Goal: Task Accomplishment & Management: Complete application form

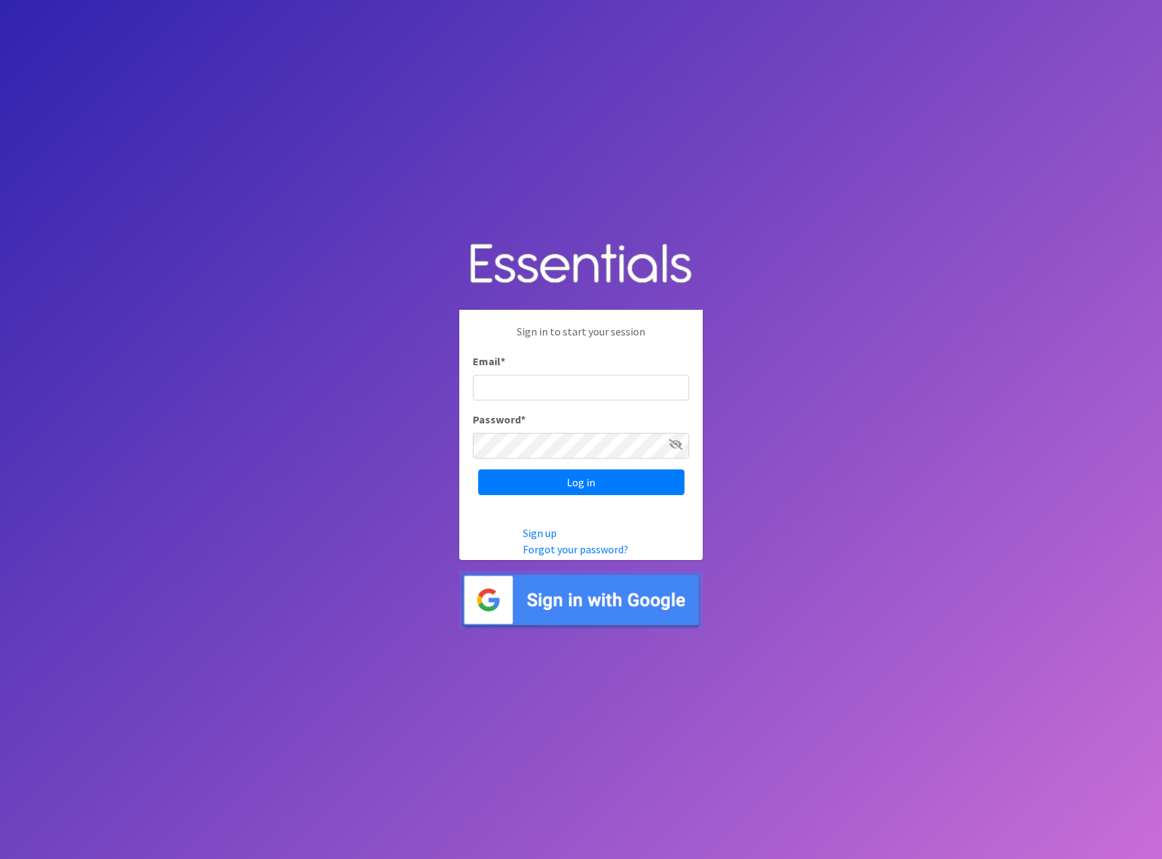
click at [553, 385] on input "Email *" at bounding box center [581, 388] width 216 height 26
click at [588, 608] on img at bounding box center [580, 600] width 243 height 59
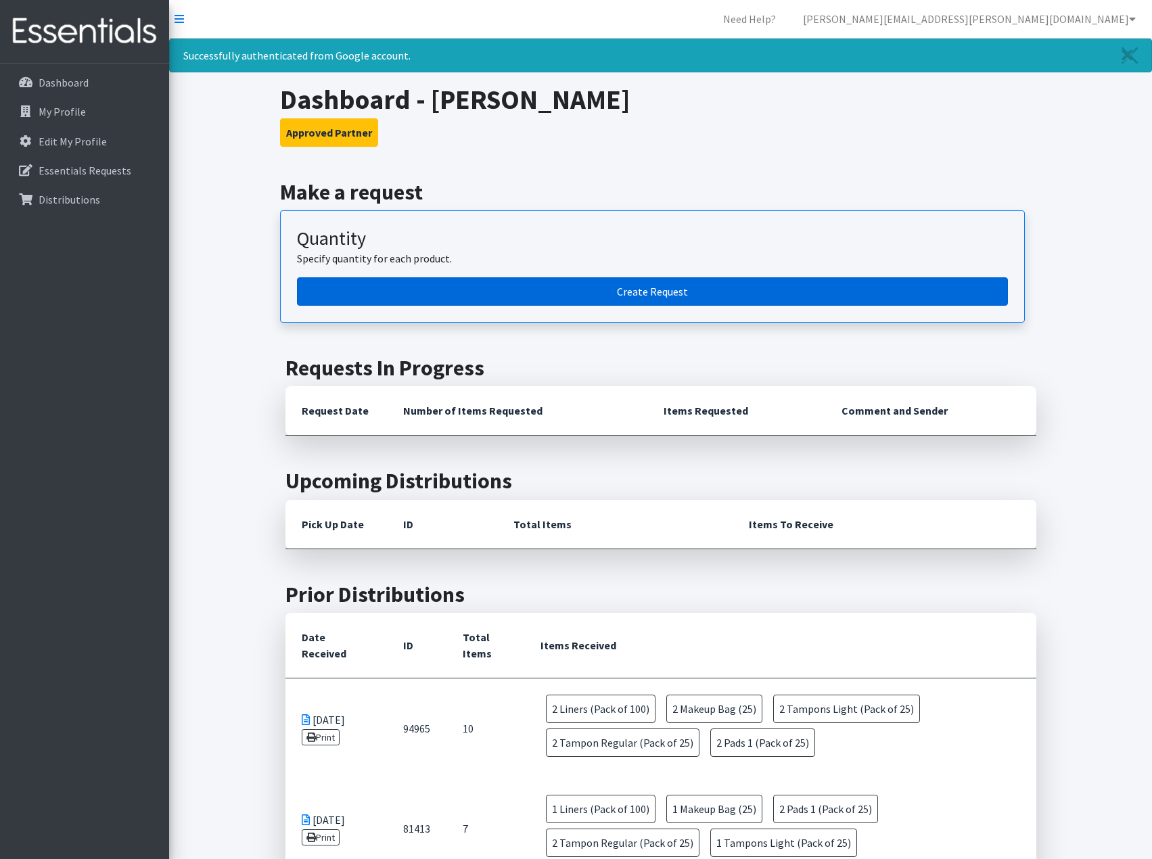
click at [633, 289] on link "Create Request" at bounding box center [652, 291] width 711 height 28
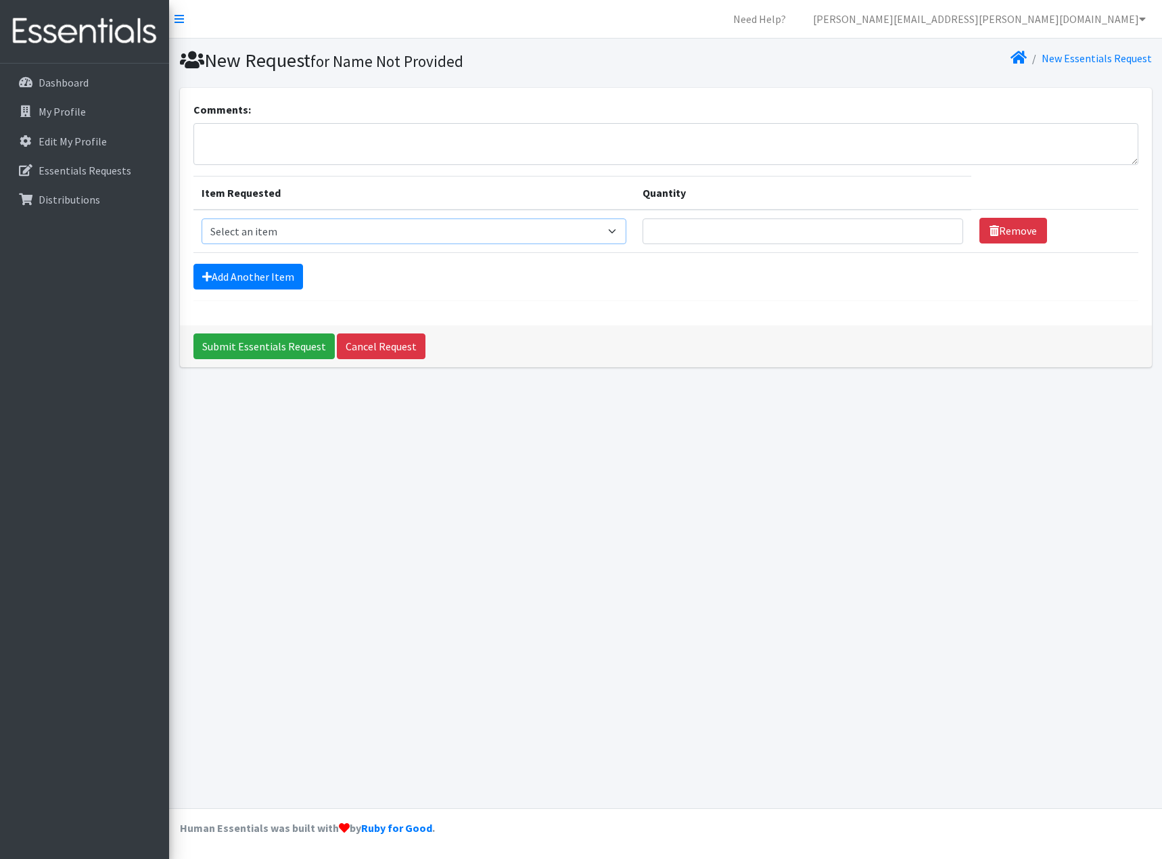
click at [614, 232] on select "Select an item Liners (Pack of 100) Makeup Bag (25) Pads 1 (Pack of 25) Pads 2 …" at bounding box center [414, 231] width 425 height 26
click at [622, 228] on select "Select an item Liners (Pack of 100) Makeup Bag (25) Pads 1 (Pack of 25) Pads 2 …" at bounding box center [414, 231] width 425 height 26
select select "14155"
click at [202, 218] on select "Select an item Liners (Pack of 100) Makeup Bag (25) Pads 1 (Pack of 25) Pads 2 …" at bounding box center [414, 231] width 425 height 26
click at [621, 229] on select "Select an item Liners (Pack of 100) Makeup Bag (25) Pads 1 (Pack of 25) Pads 2 …" at bounding box center [414, 231] width 425 height 26
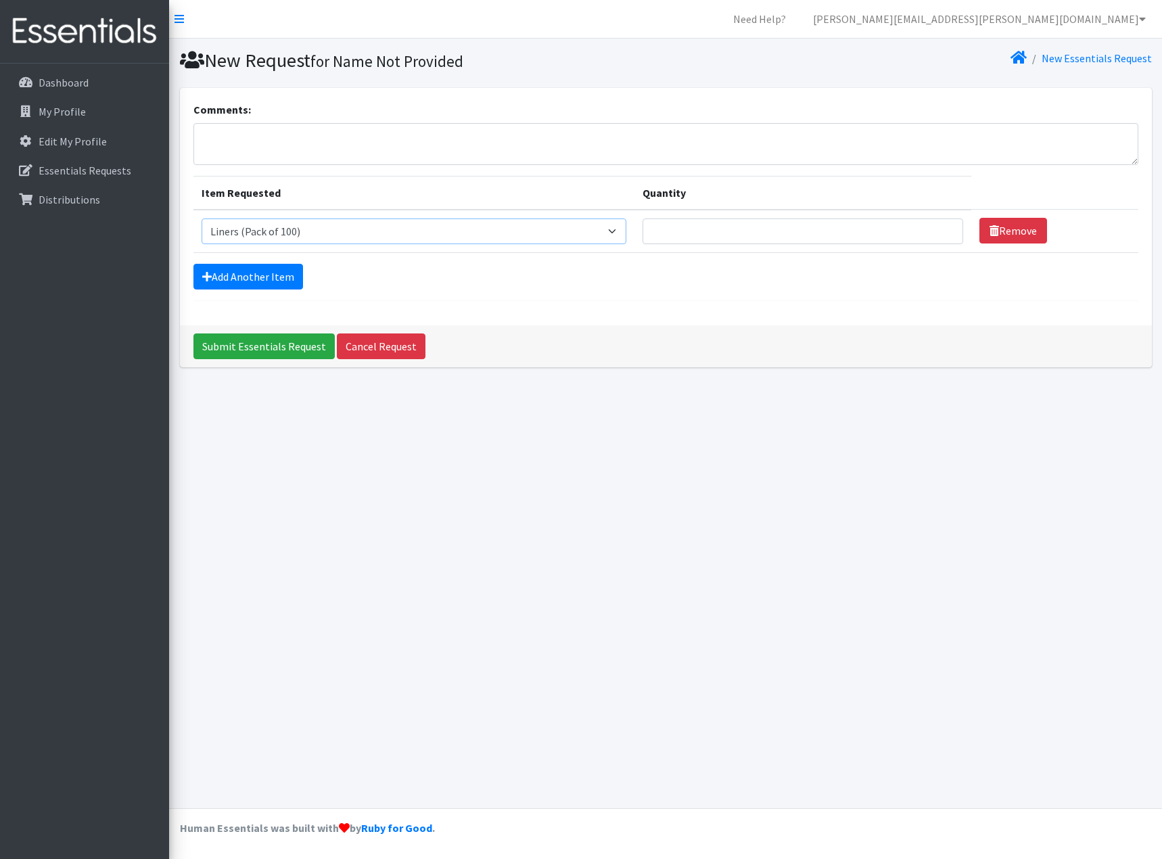
click at [621, 230] on select "Select an item Liners (Pack of 100) Makeup Bag (25) Pads 1 (Pack of 25) Pads 2 …" at bounding box center [414, 231] width 425 height 26
click at [942, 227] on input "1" at bounding box center [802, 231] width 321 height 26
click at [942, 227] on input "2" at bounding box center [802, 231] width 321 height 26
click at [942, 227] on input "3" at bounding box center [802, 231] width 321 height 26
type input "4"
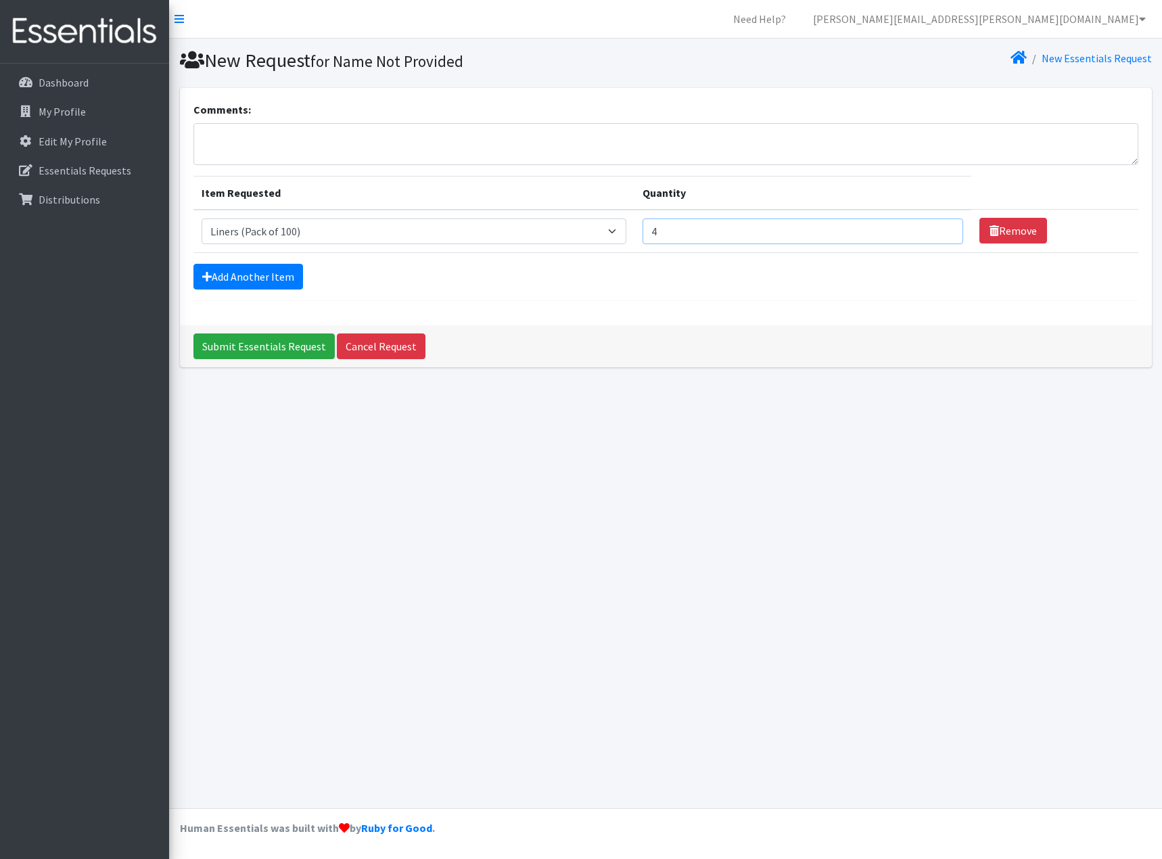
click at [942, 227] on input "4" at bounding box center [802, 231] width 321 height 26
click at [258, 281] on link "Add Another Item" at bounding box center [248, 277] width 110 height 26
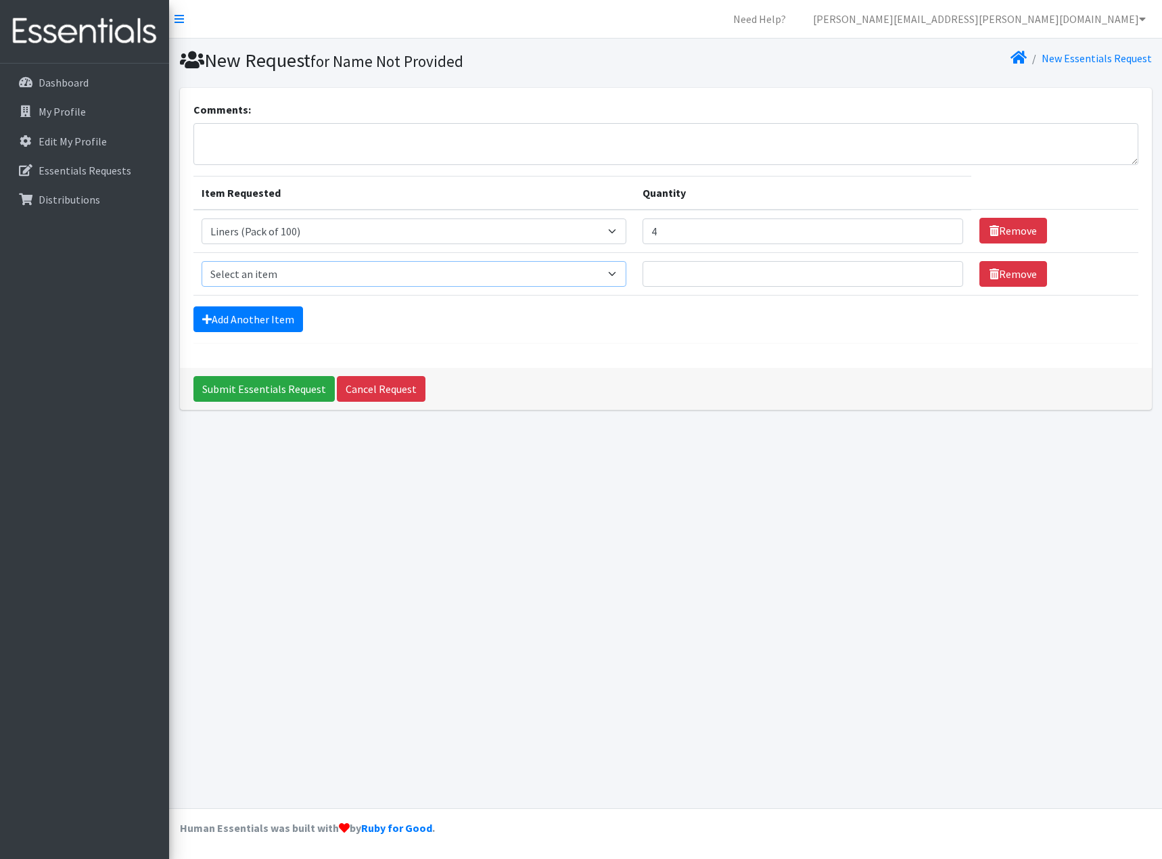
click at [621, 271] on select "Select an item Liners (Pack of 100) Makeup Bag (25) Pads 1 (Pack of 25) Pads 2 …" at bounding box center [414, 274] width 425 height 26
select select "13585"
click at [202, 261] on select "Select an item Liners (Pack of 100) Makeup Bag (25) Pads 1 (Pack of 25) Pads 2 …" at bounding box center [414, 274] width 425 height 26
click at [943, 270] on input "1" at bounding box center [802, 274] width 321 height 26
click at [943, 270] on input "2" at bounding box center [802, 274] width 321 height 26
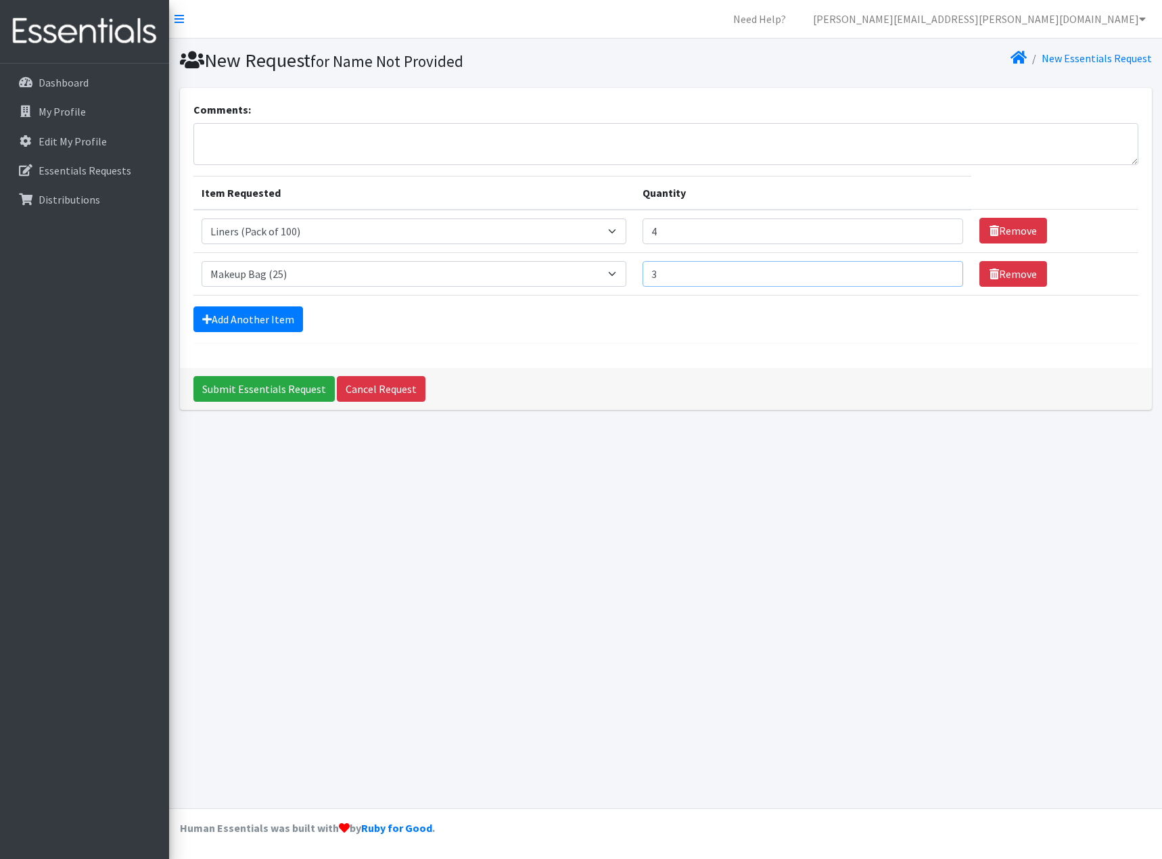
click at [943, 270] on input "3" at bounding box center [802, 274] width 321 height 26
type input "4"
click at [941, 267] on input "4" at bounding box center [802, 274] width 321 height 26
click at [279, 318] on link "Add Another Item" at bounding box center [248, 319] width 110 height 26
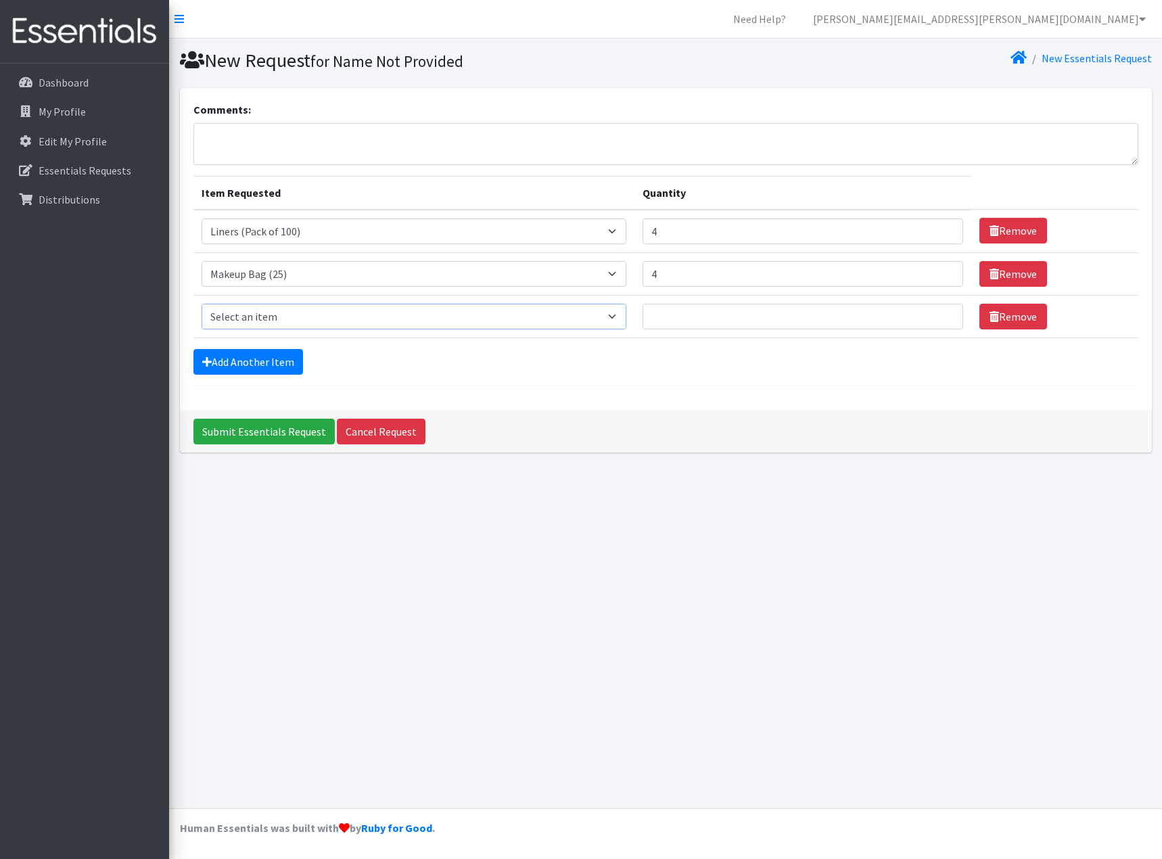
click at [615, 312] on select "Select an item Liners (Pack of 100) Makeup Bag (25) Pads 1 (Pack of 25) Pads 2 …" at bounding box center [414, 317] width 425 height 26
select select "13447"
click at [202, 304] on select "Select an item Liners (Pack of 100) Makeup Bag (25) Pads 1 (Pack of 25) Pads 2 …" at bounding box center [414, 317] width 425 height 26
click at [943, 314] on input "1" at bounding box center [802, 317] width 321 height 26
click at [943, 314] on input "2" at bounding box center [802, 317] width 321 height 26
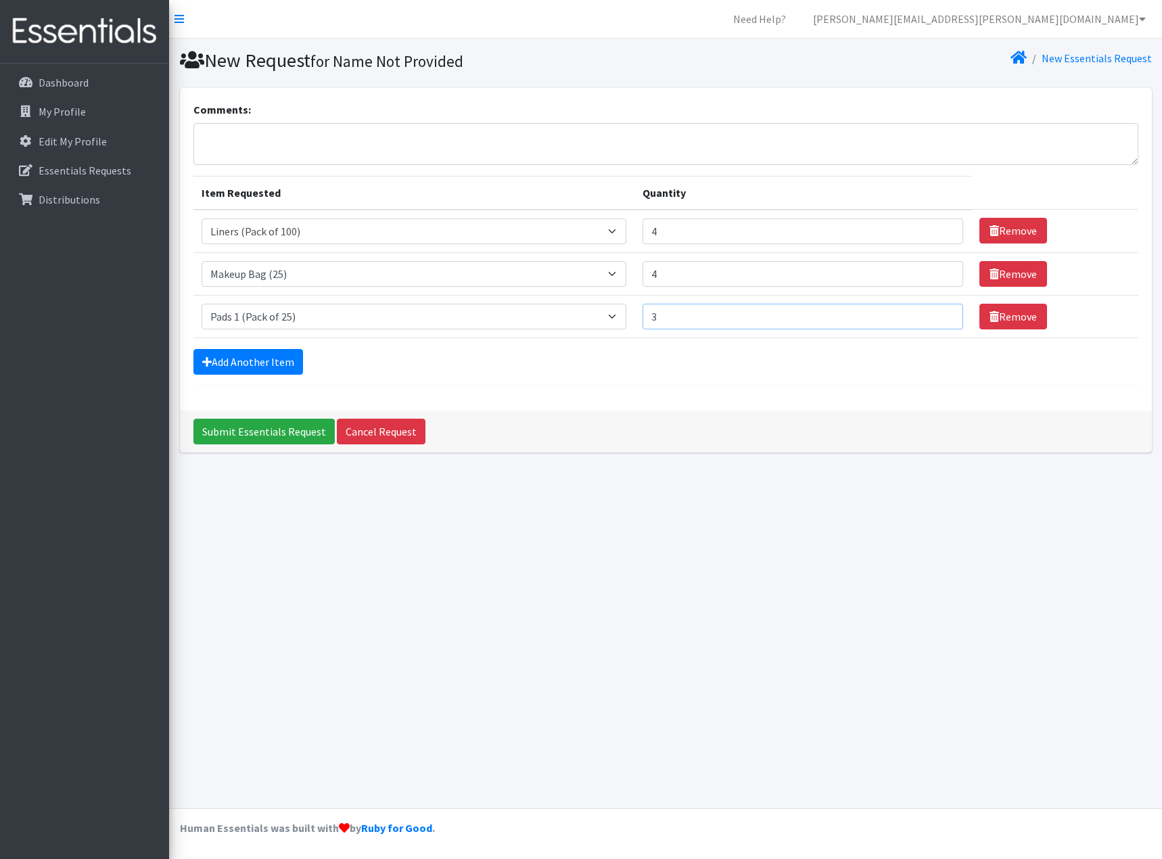
click at [941, 311] on input "3" at bounding box center [802, 317] width 321 height 26
type input "4"
click at [941, 311] on input "4" at bounding box center [802, 317] width 321 height 26
click at [289, 358] on link "Add Another Item" at bounding box center [248, 362] width 110 height 26
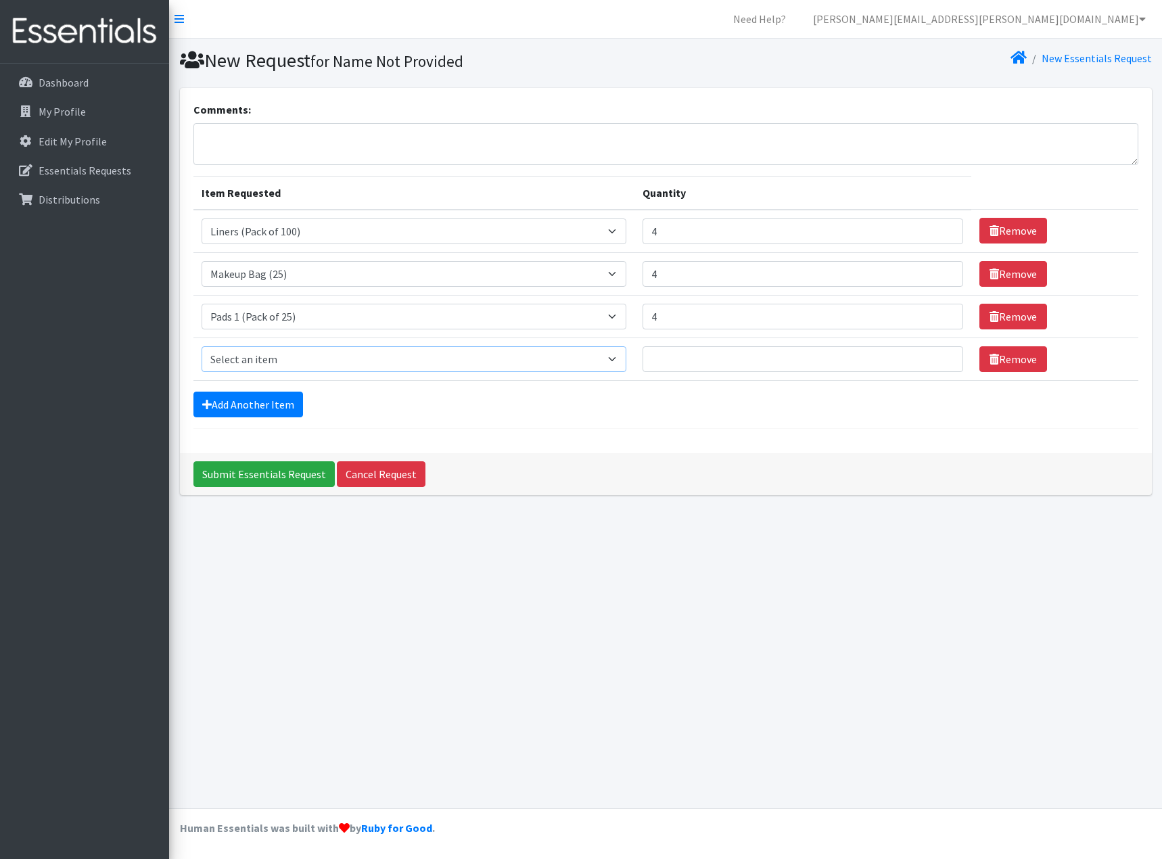
click at [619, 356] on select "Select an item Liners (Pack of 100) Makeup Bag (25) Pads 1 (Pack of 25) Pads 2 …" at bounding box center [414, 359] width 425 height 26
select select "13530"
click at [202, 346] on select "Select an item Liners (Pack of 100) Makeup Bag (25) Pads 1 (Pack of 25) Pads 2 …" at bounding box center [414, 359] width 425 height 26
click at [939, 356] on input "1" at bounding box center [802, 359] width 321 height 26
click at [941, 356] on input "2" at bounding box center [802, 359] width 321 height 26
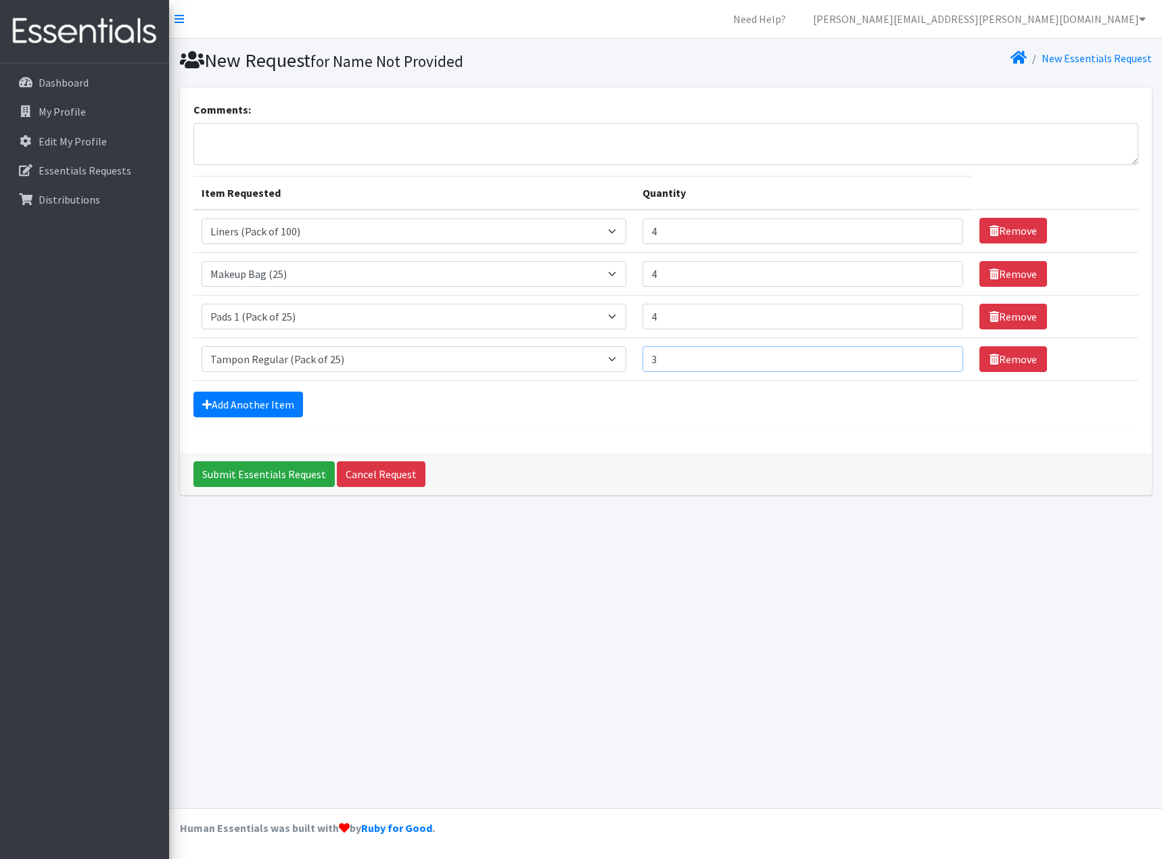
type input "3"
click at [941, 356] on input "3" at bounding box center [802, 359] width 321 height 26
click at [258, 405] on link "Add Another Item" at bounding box center [248, 405] width 110 height 26
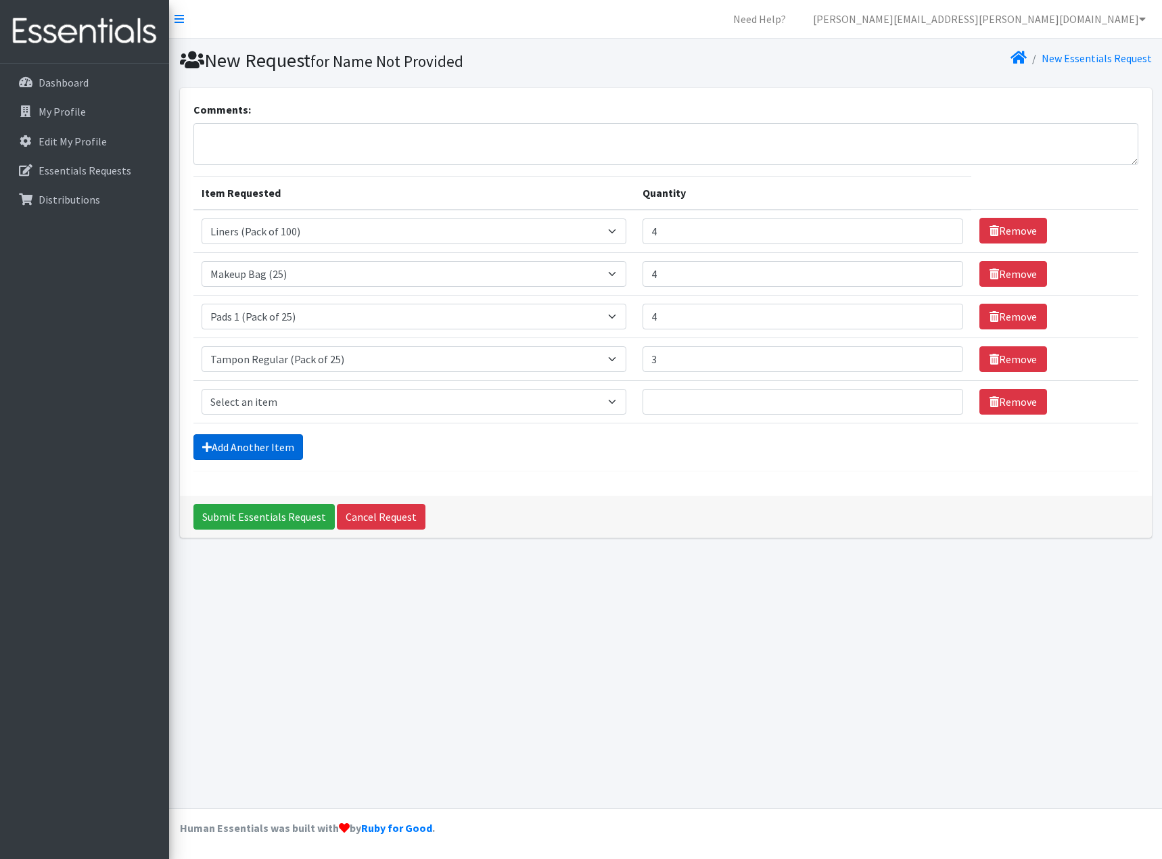
click at [254, 445] on link "Add Another Item" at bounding box center [248, 447] width 110 height 26
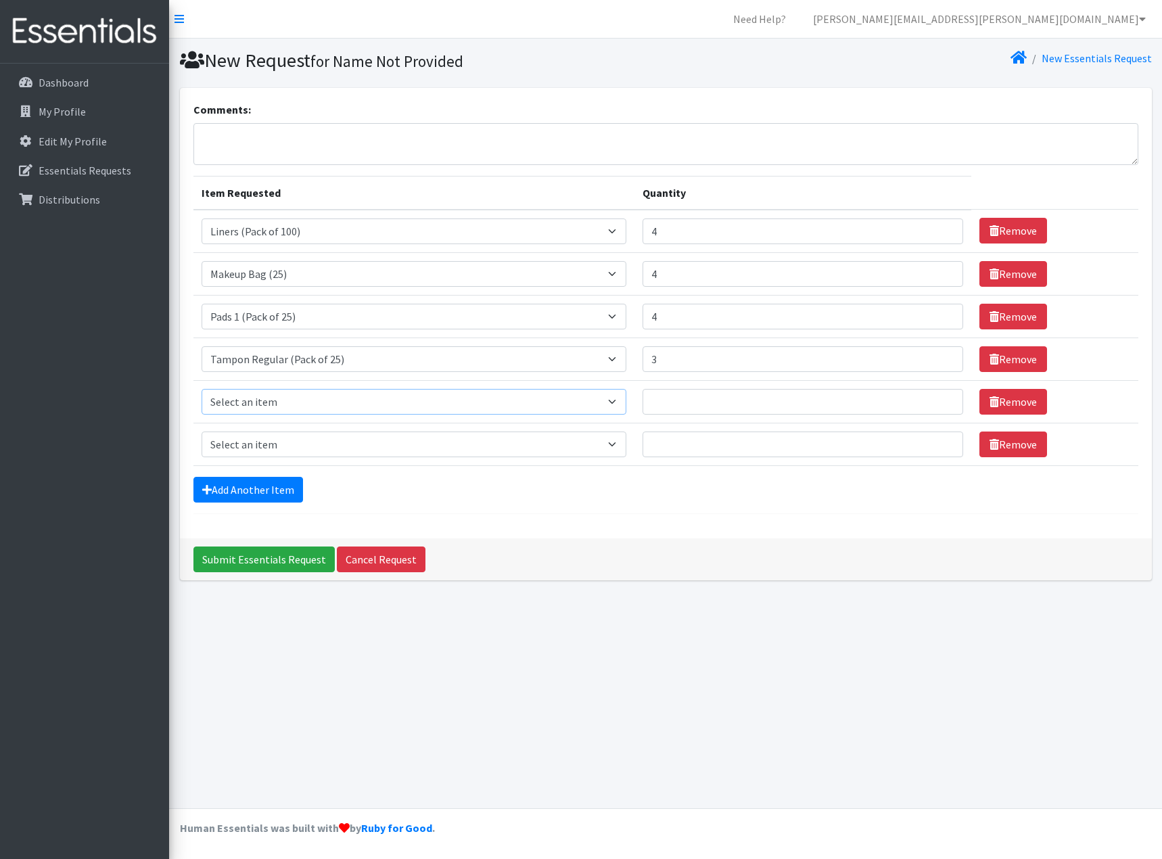
click at [615, 400] on select "Select an item Liners (Pack of 100) Makeup Bag (25) Pads 1 (Pack of 25) Pads 2 …" at bounding box center [414, 402] width 425 height 26
select select "13448"
click at [202, 389] on select "Select an item Liners (Pack of 100) Makeup Bag (25) Pads 1 (Pack of 25) Pads 2 …" at bounding box center [414, 402] width 425 height 26
click at [940, 397] on input "1" at bounding box center [802, 402] width 321 height 26
click at [940, 397] on input "2" at bounding box center [802, 402] width 321 height 26
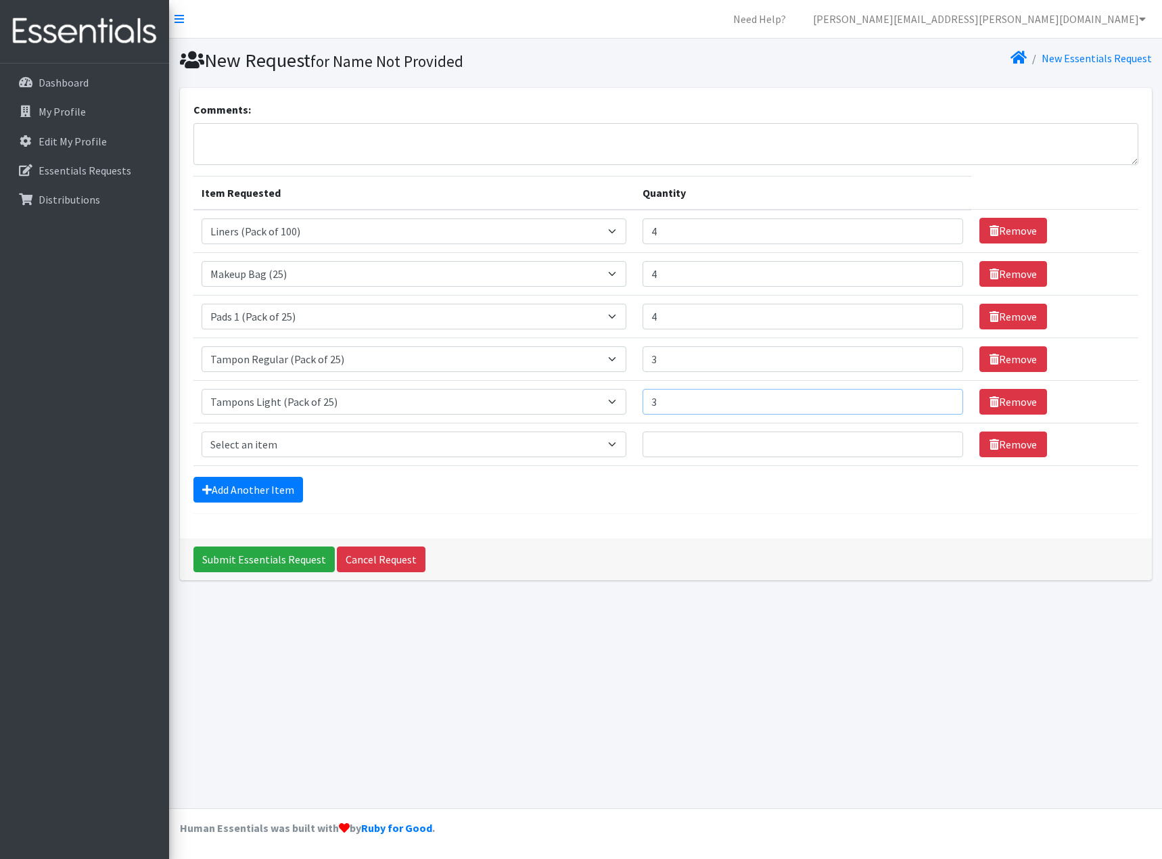
click at [940, 397] on input "3" at bounding box center [802, 402] width 321 height 26
click at [989, 445] on icon at bounding box center [993, 444] width 9 height 11
click at [619, 440] on select "Select an item Liners (Pack of 100) Makeup Bag (25) Pads 1 (Pack of 25) Pads 2 …" at bounding box center [414, 444] width 425 height 26
type input "4"
click at [943, 398] on input "4" at bounding box center [802, 402] width 321 height 26
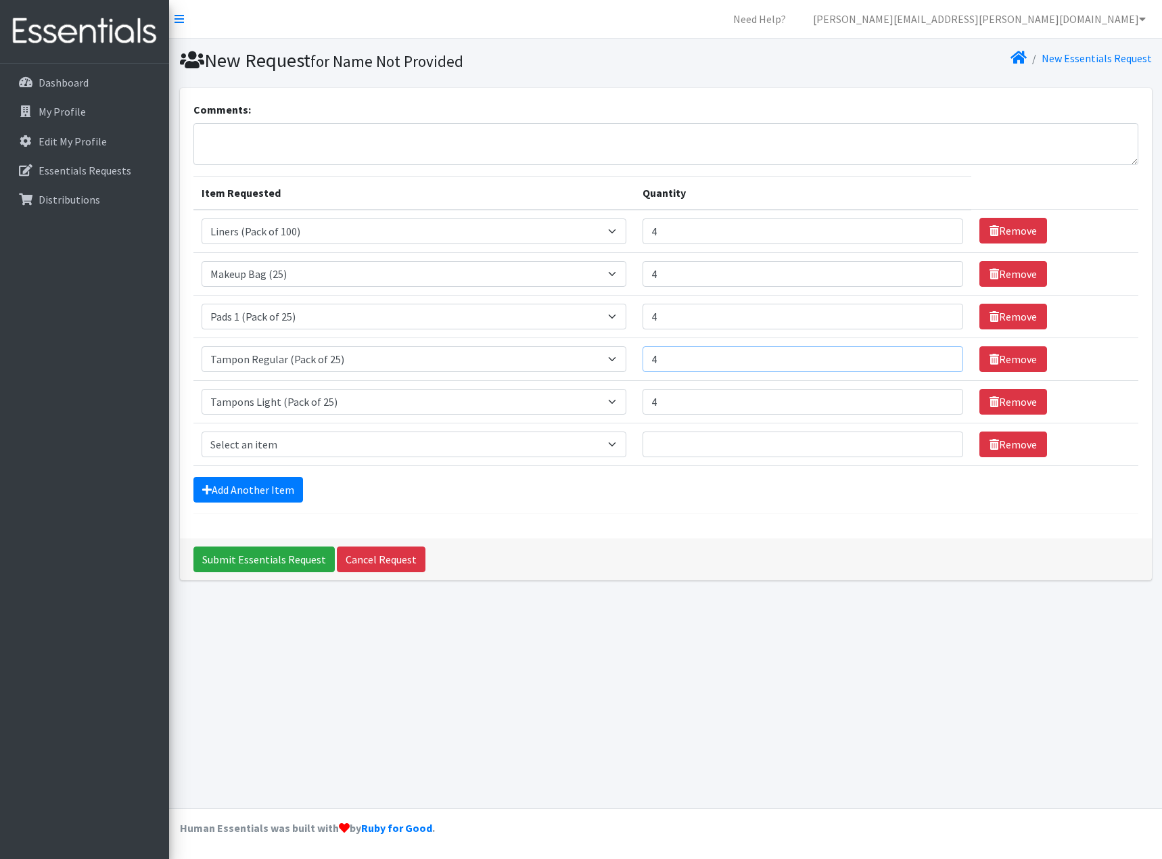
type input "4"
click at [939, 352] on input "4" at bounding box center [802, 359] width 321 height 26
click at [296, 553] on input "Submit Essentials Request" at bounding box center [263, 559] width 141 height 26
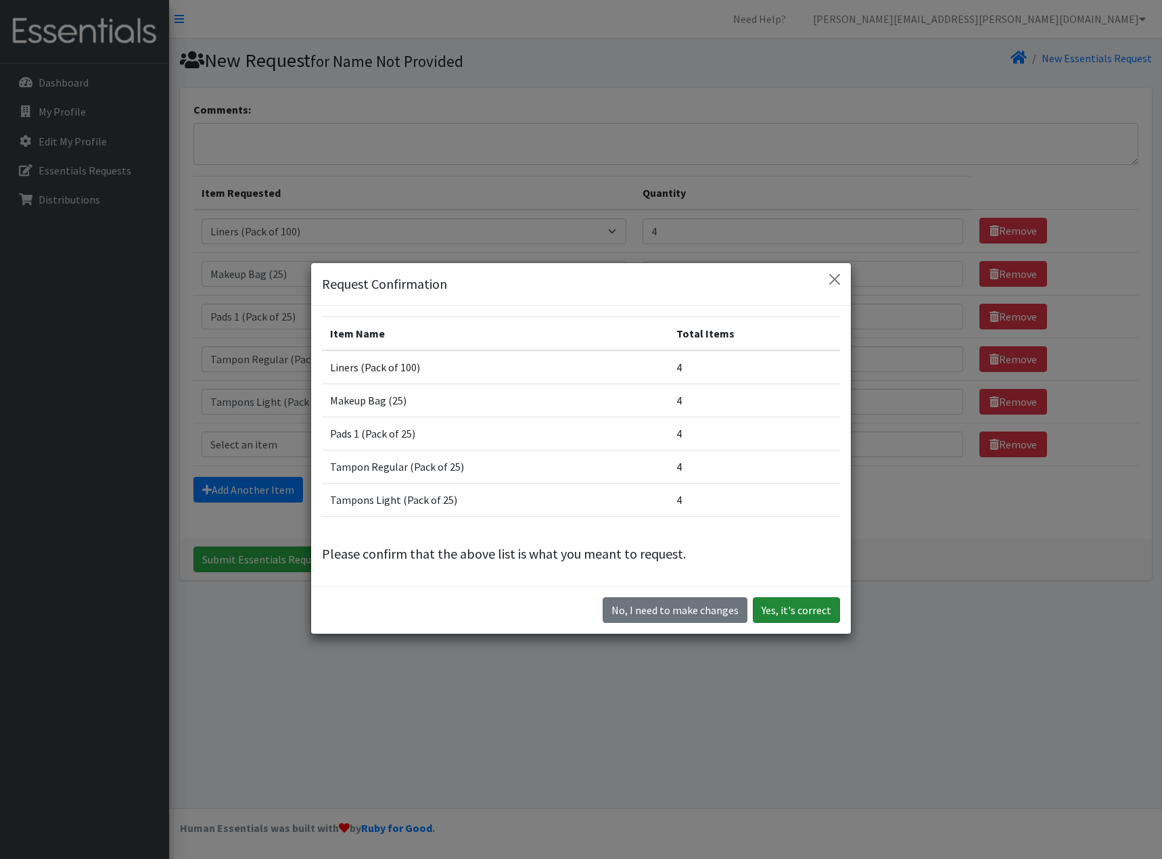
click at [799, 603] on button "Yes, it's correct" at bounding box center [796, 610] width 87 height 26
